Goal: Navigation & Orientation: Find specific page/section

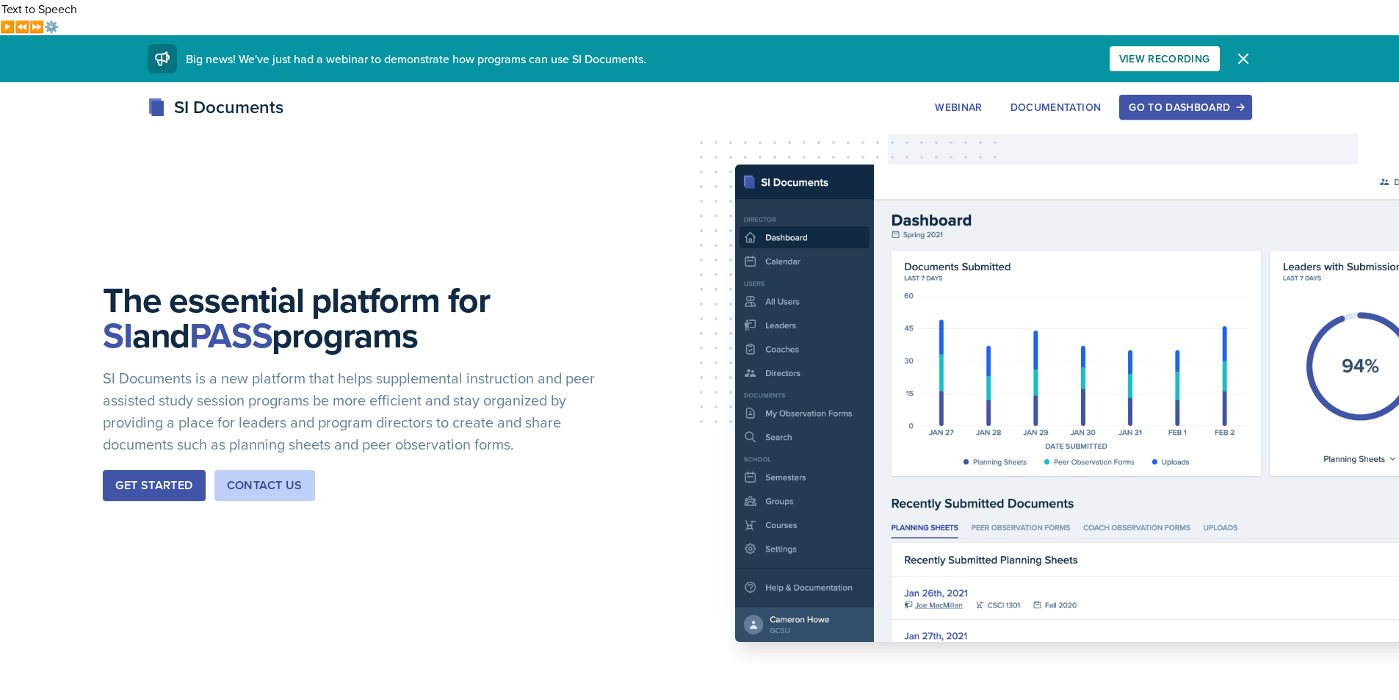
click at [1177, 95] on button "Go to Dashboard" at bounding box center [1185, 107] width 132 height 25
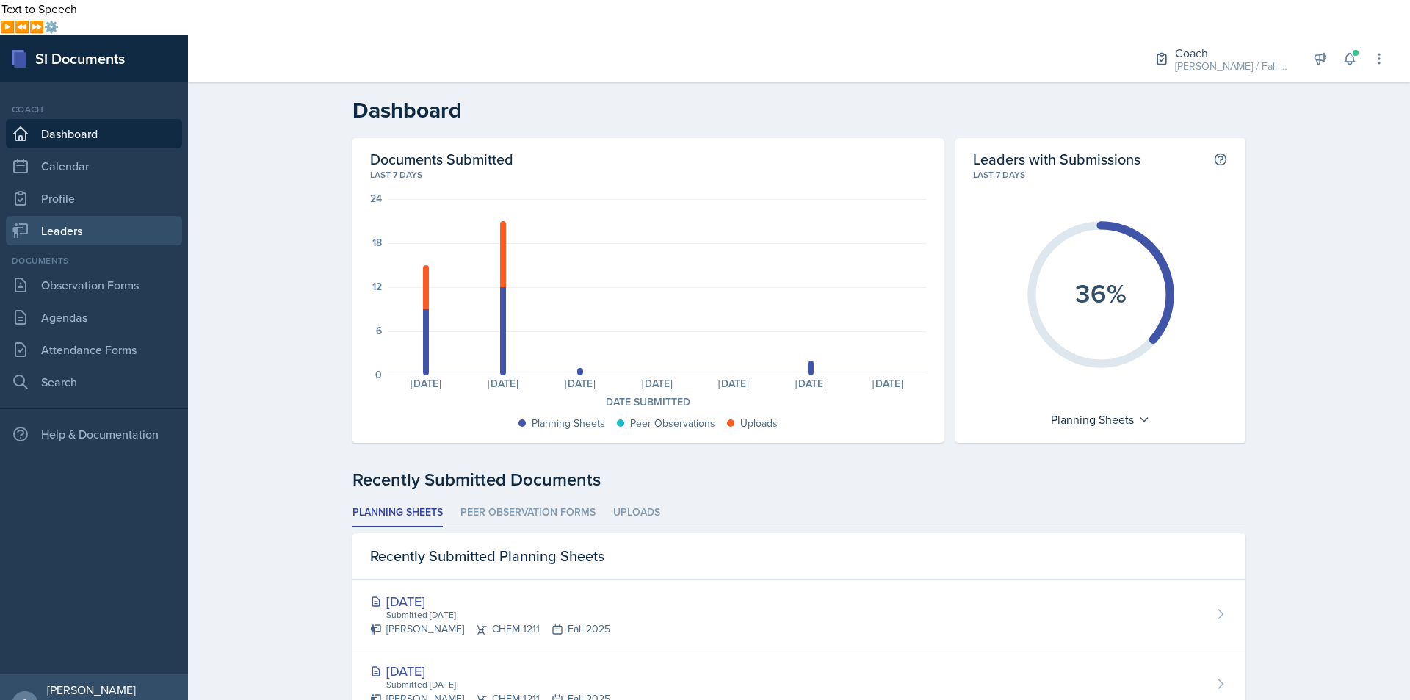
click at [95, 216] on link "Leaders" at bounding box center [94, 230] width 176 height 29
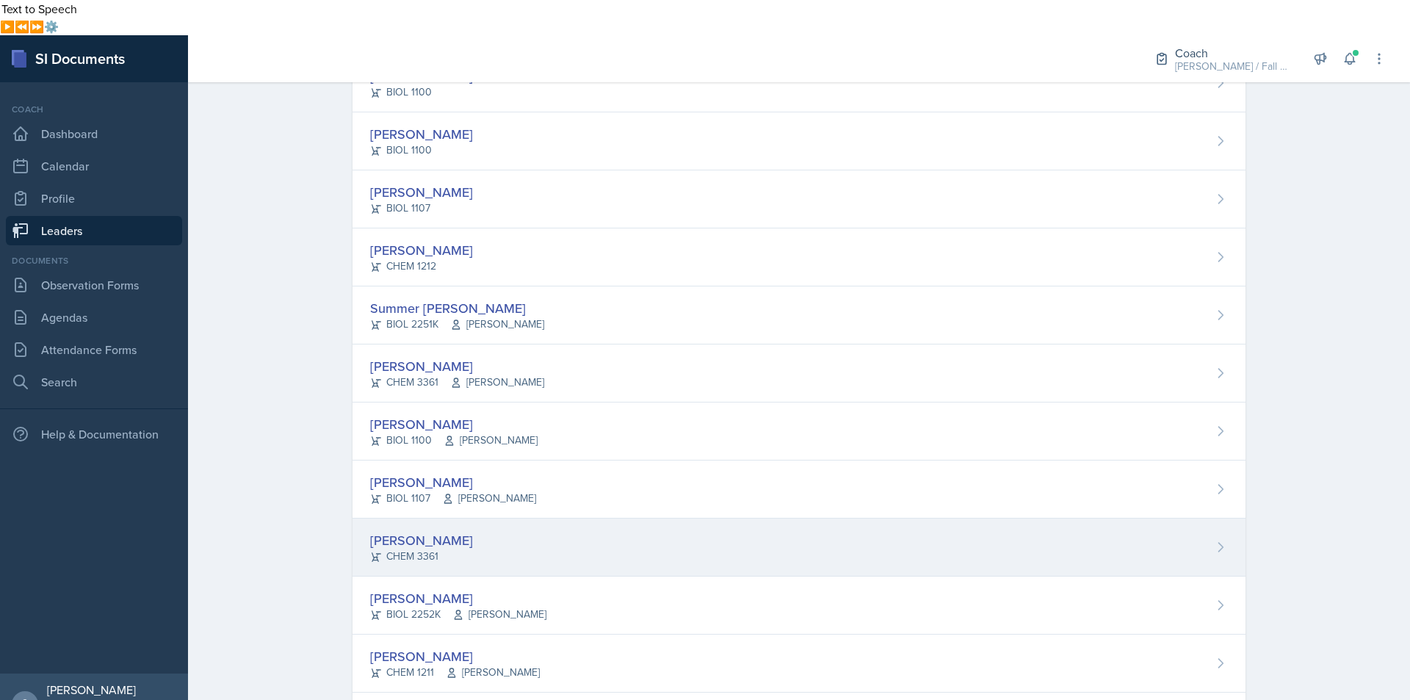
scroll to position [1324, 0]
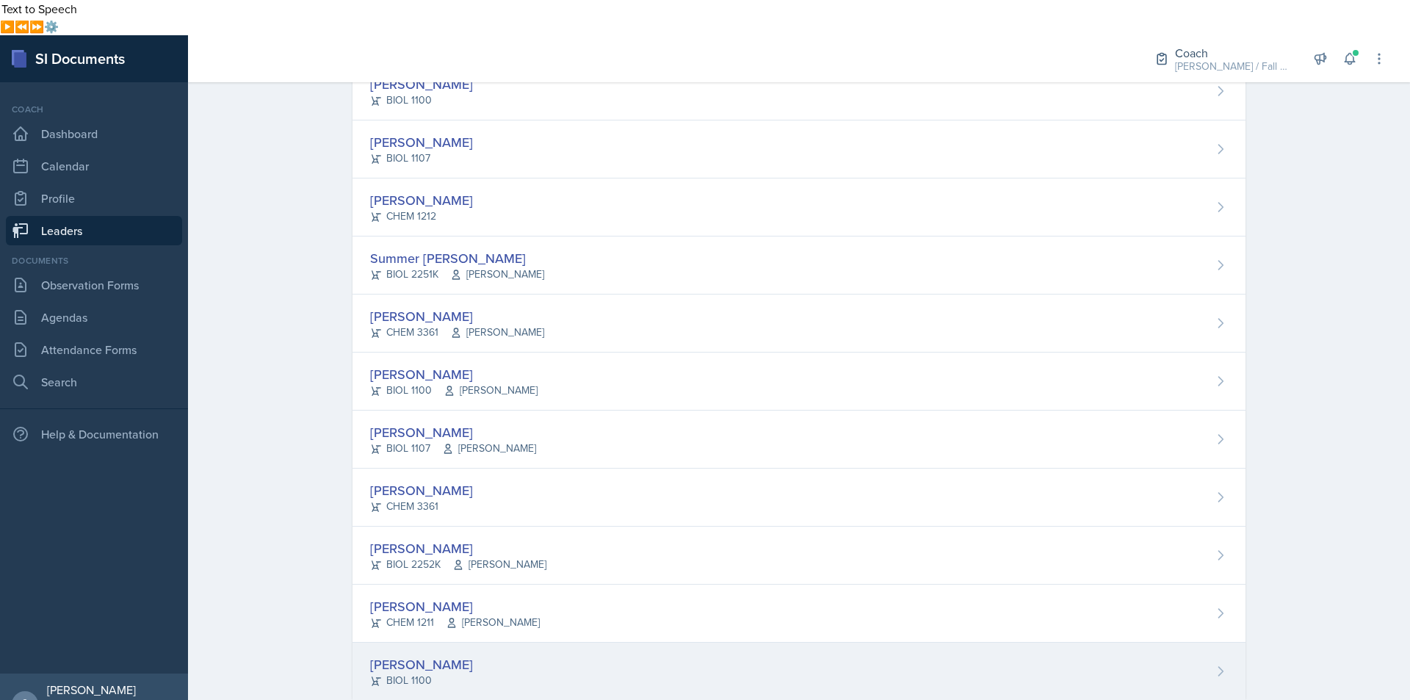
click at [415, 654] on div "[PERSON_NAME]" at bounding box center [421, 664] width 103 height 20
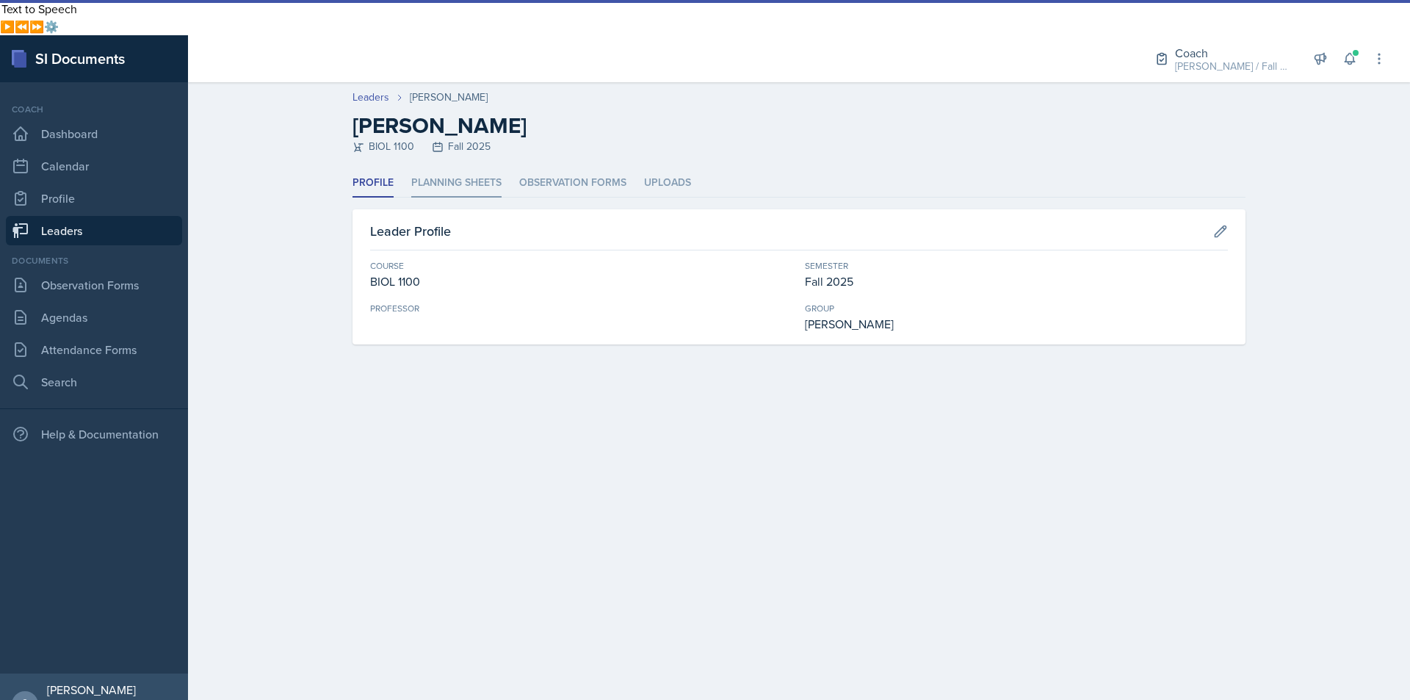
click at [457, 169] on li "Planning Sheets" at bounding box center [456, 183] width 90 height 29
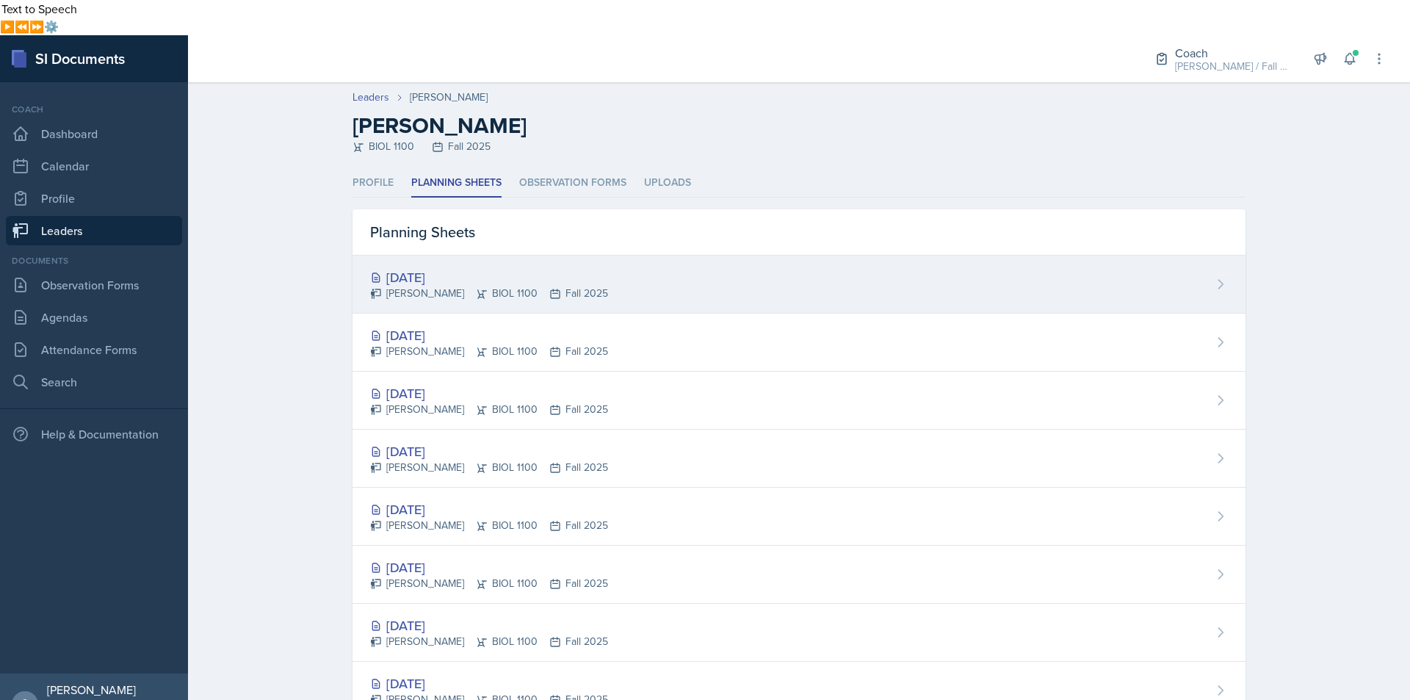
click at [446, 286] on div "[PERSON_NAME] BIOL 1100 Fall 2025" at bounding box center [489, 293] width 238 height 15
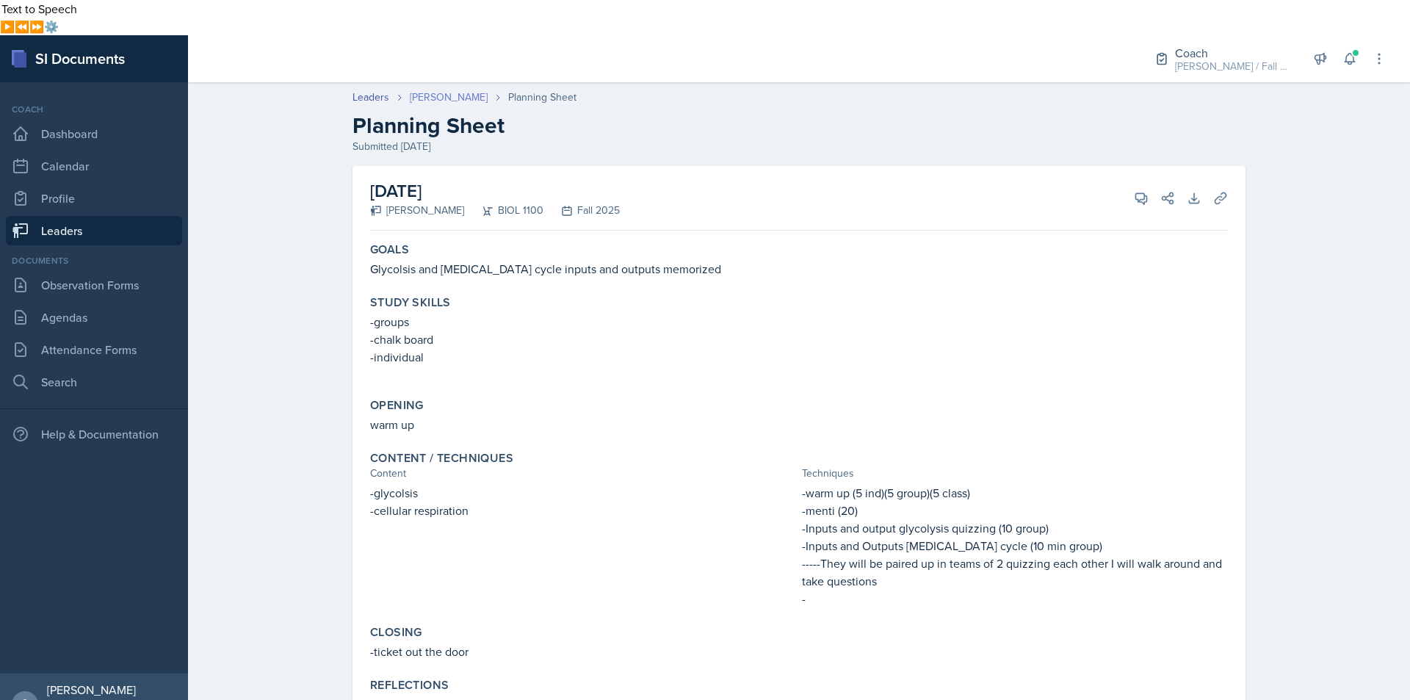
click at [446, 90] on link "[PERSON_NAME]" at bounding box center [449, 97] width 78 height 15
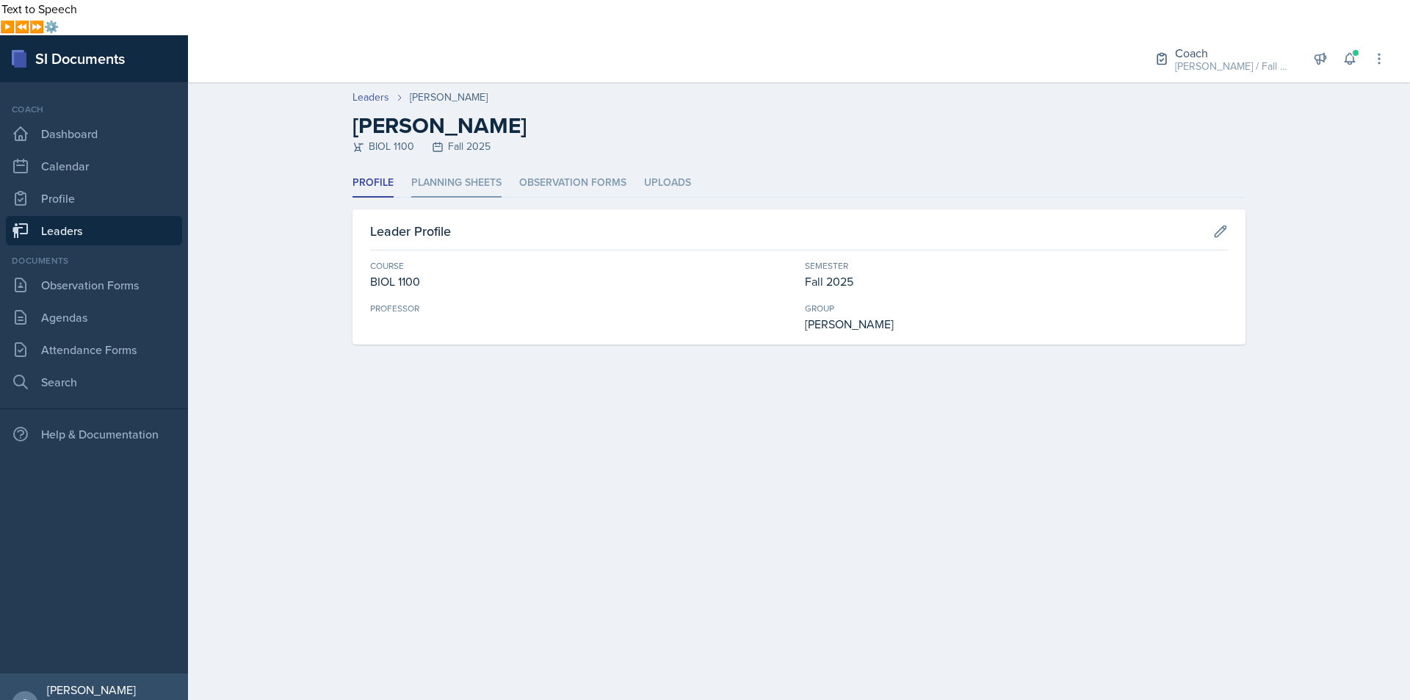
click at [413, 169] on li "Planning Sheets" at bounding box center [456, 183] width 90 height 29
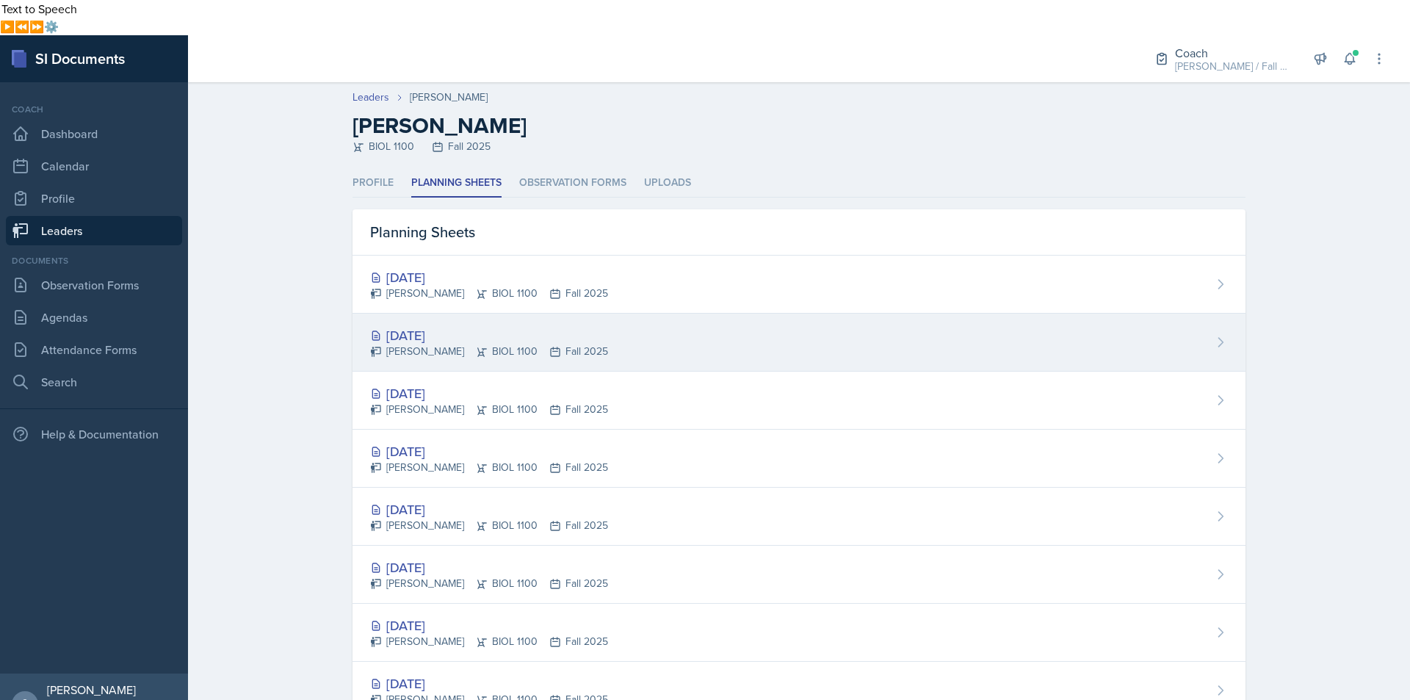
click at [403, 325] on div "[DATE]" at bounding box center [489, 335] width 238 height 20
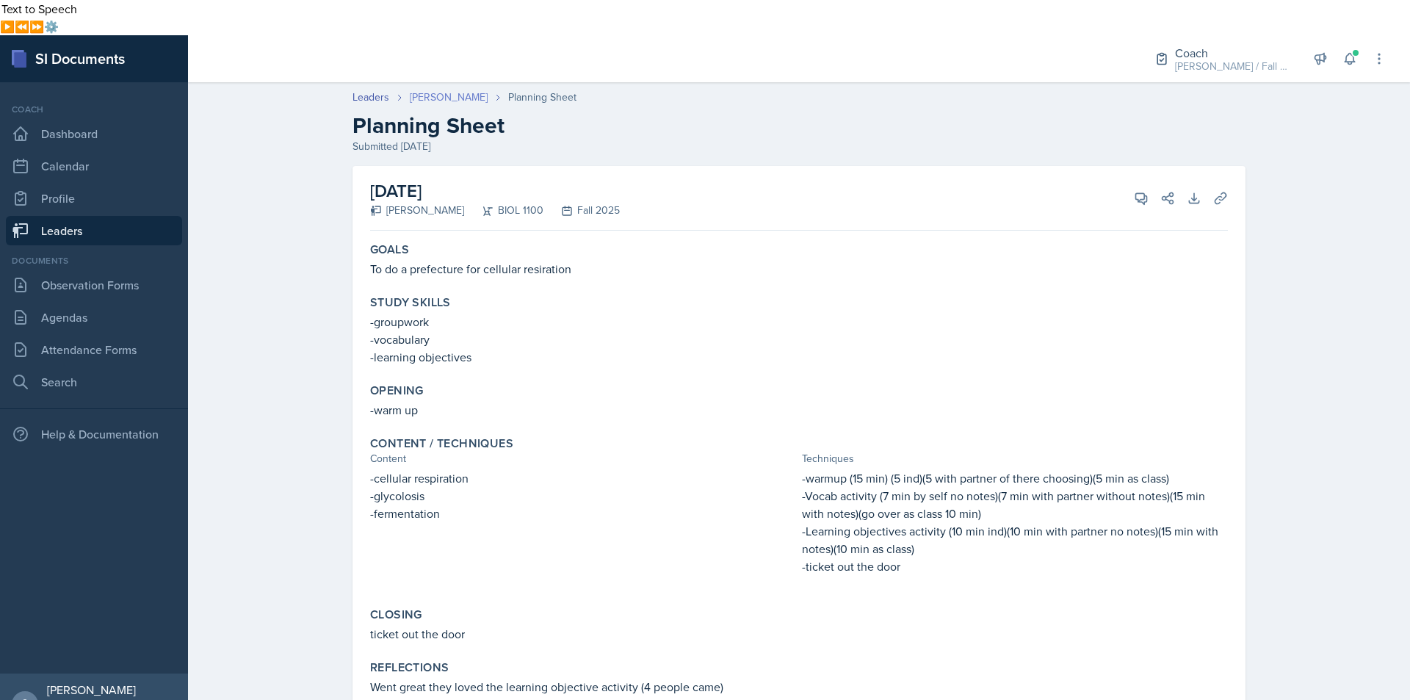
click at [419, 90] on link "[PERSON_NAME]" at bounding box center [449, 97] width 78 height 15
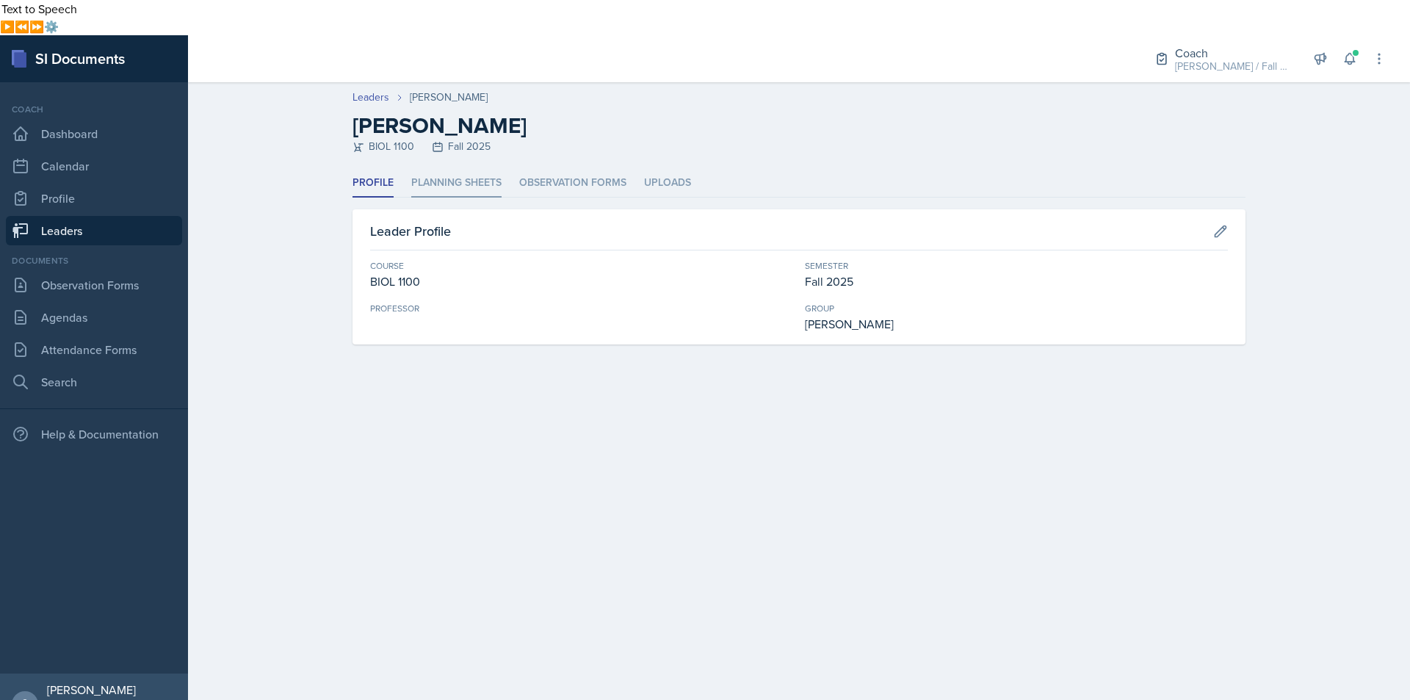
click at [446, 169] on li "Planning Sheets" at bounding box center [456, 183] width 90 height 29
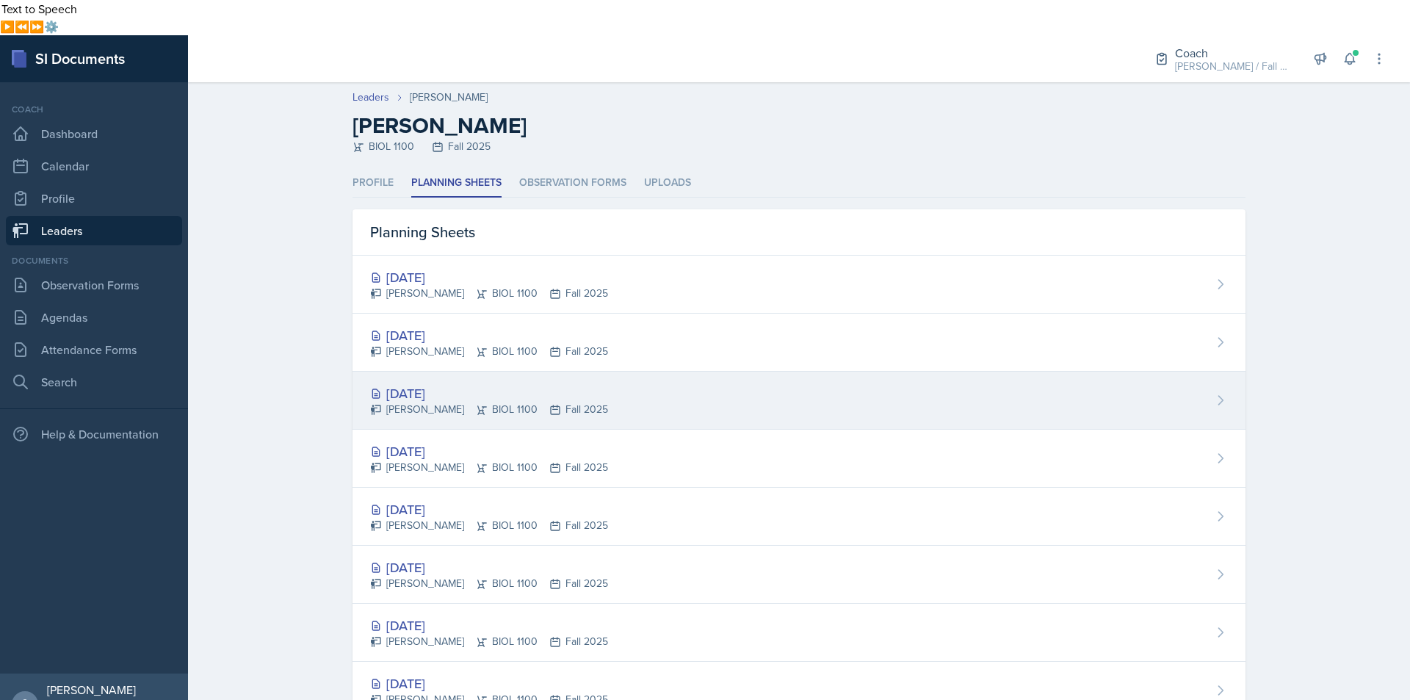
click at [427, 383] on div "[DATE]" at bounding box center [489, 393] width 238 height 20
